Goal: Task Accomplishment & Management: Use online tool/utility

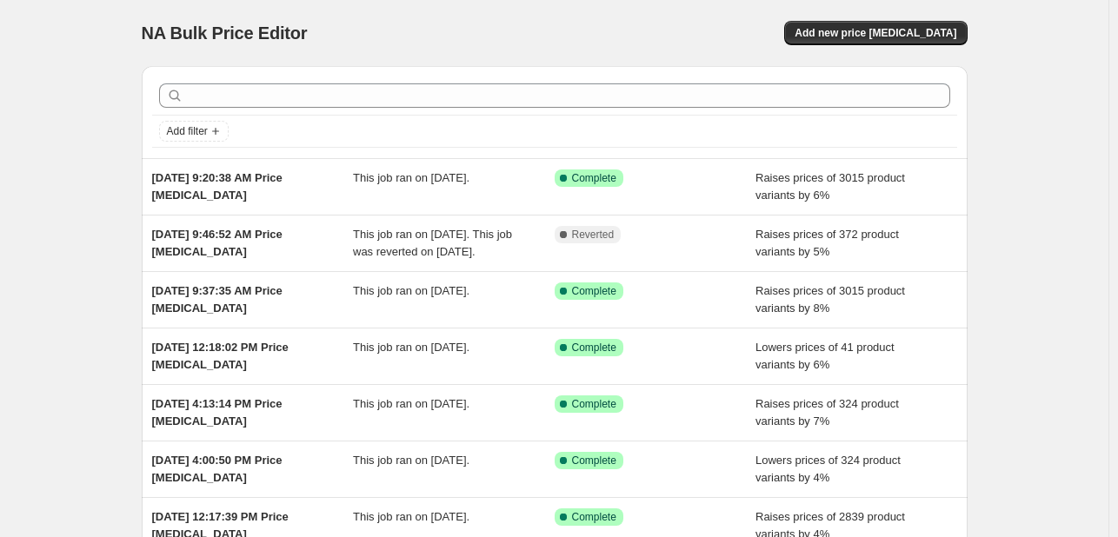
click at [744, 126] on div "Add filter" at bounding box center [554, 131] width 791 height 21
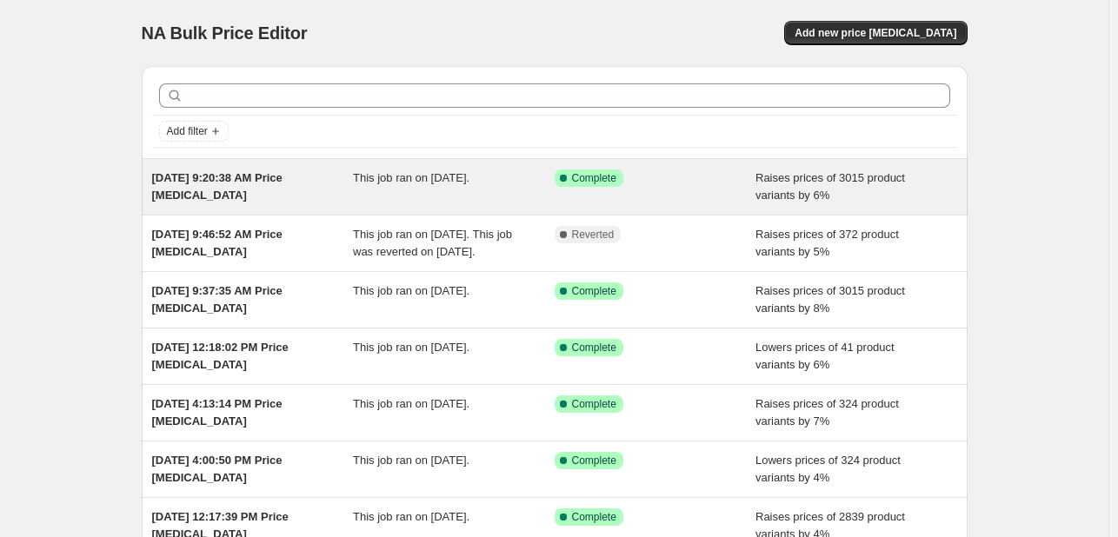
click at [766, 183] on span "Raises prices of 3015 product variants by 6%" at bounding box center [831, 186] width 150 height 30
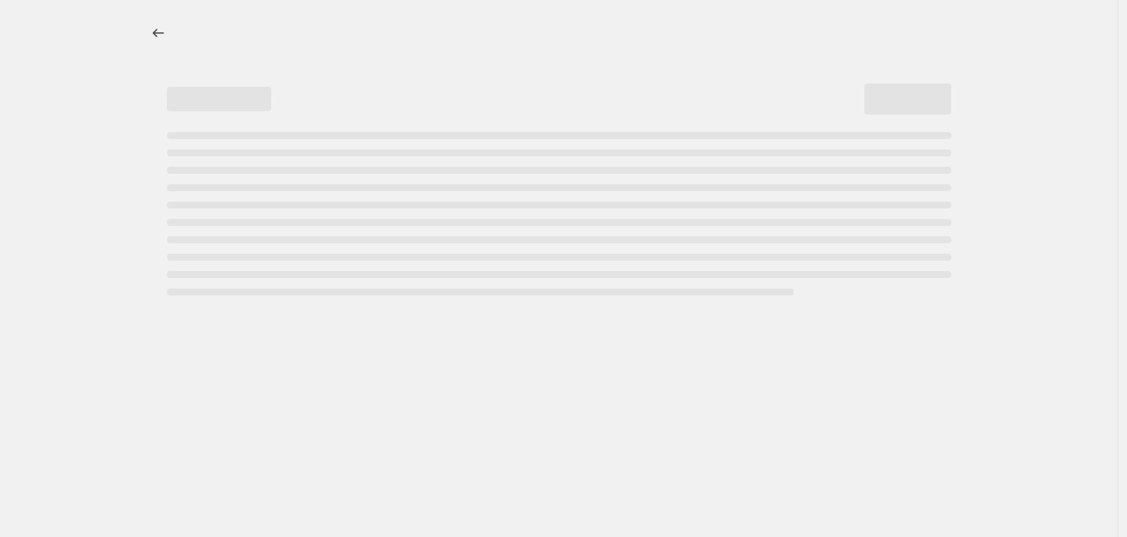
select select "percentage"
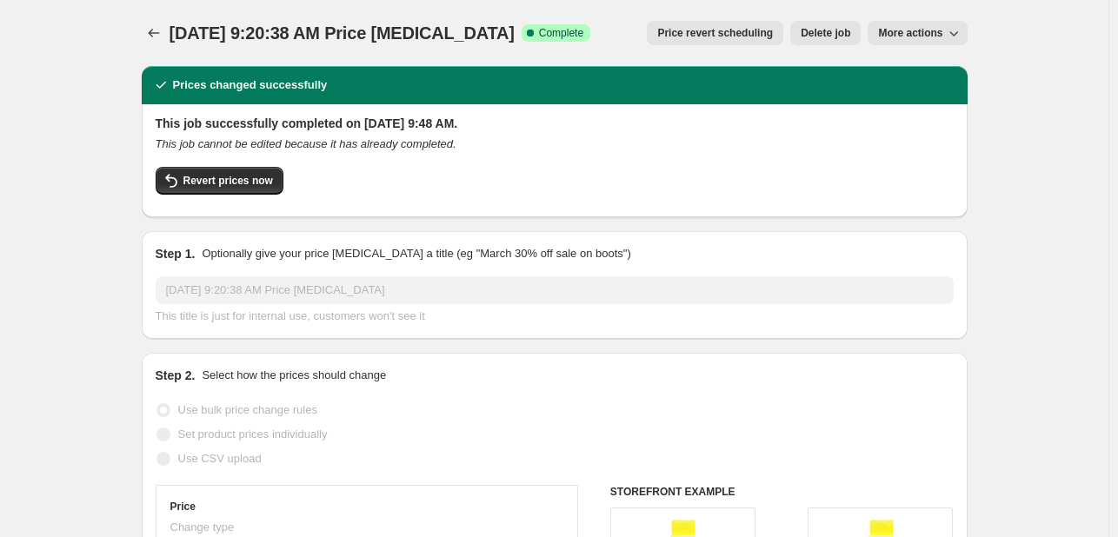
drag, startPoint x: 495, startPoint y: 123, endPoint x: 597, endPoint y: 126, distance: 102.7
click at [597, 126] on h2 "This job successfully completed on [DATE] 9:48 AM." at bounding box center [555, 123] width 798 height 17
click at [504, 130] on h2 "This job successfully completed on [DATE] 9:48 AM." at bounding box center [555, 123] width 798 height 17
click at [166, 30] on button "Price change jobs" at bounding box center [154, 33] width 24 height 24
